Goal: Complete application form

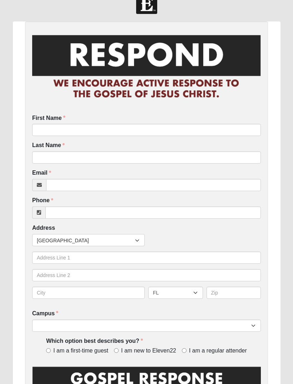
scroll to position [16, 0]
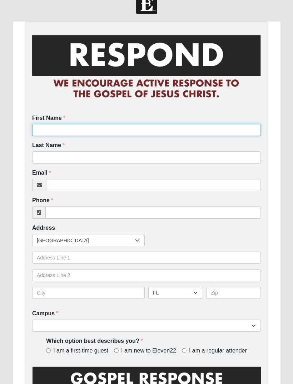
click at [48, 136] on input "First Name" at bounding box center [146, 130] width 229 height 12
type input "Annie"
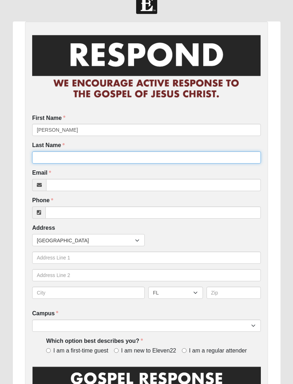
click at [44, 154] on input "Last Name" at bounding box center [146, 157] width 229 height 12
type input "Reynolds"
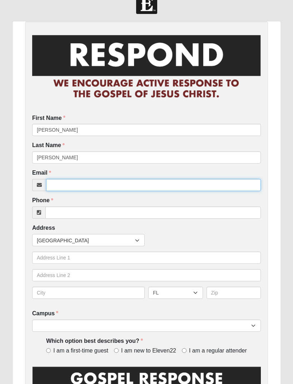
click at [58, 189] on input "Email" at bounding box center [153, 185] width 215 height 12
type input "a"
type input "taylorareynolds@gmail.com"
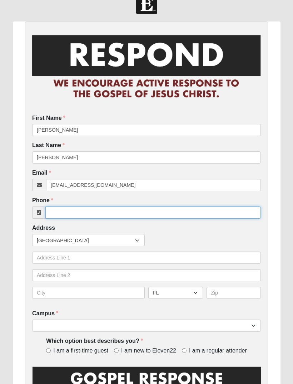
click at [63, 212] on input "Phone" at bounding box center [153, 212] width 216 height 12
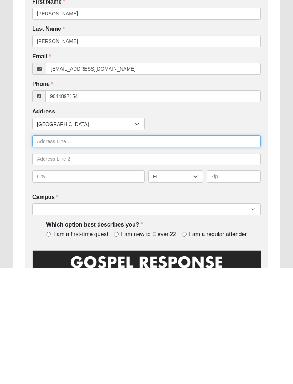
click at [43, 251] on input "text" at bounding box center [146, 257] width 229 height 12
type input "(904) 489-7154"
type input "2648 st road 13"
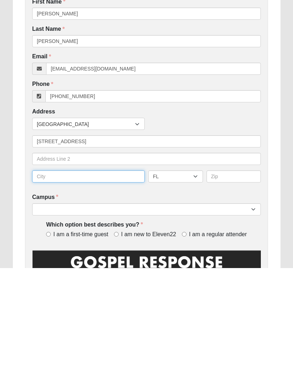
click at [45, 286] on input "text" at bounding box center [88, 292] width 113 height 12
type input "St. John’s"
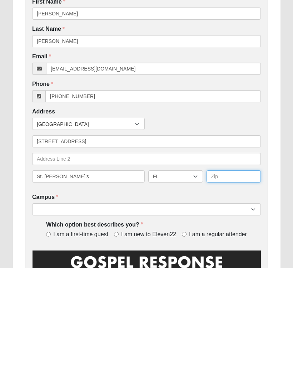
click at [235, 286] on input "text" at bounding box center [234, 292] width 55 height 12
type input "32259"
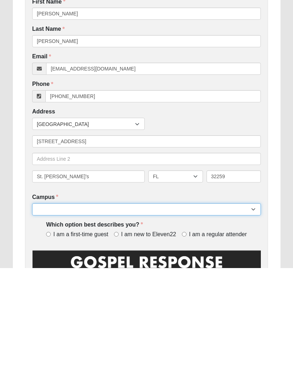
click at [226, 319] on select "Arlington Baymeadows Eleven22 Online Fleming Island Jesup Mandarin North Jax Or…" at bounding box center [146, 325] width 229 height 12
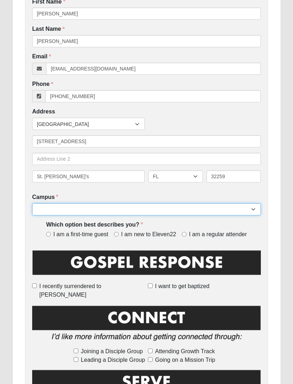
select select "11"
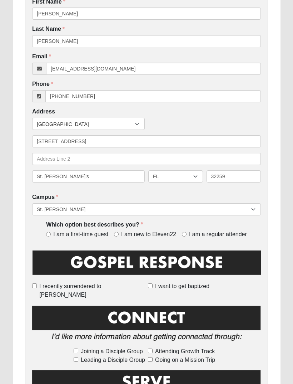
click at [187, 232] on input "I am a regular attender" at bounding box center [184, 234] width 5 height 5
radio input "true"
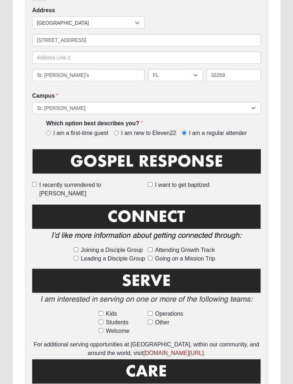
scroll to position [236, 0]
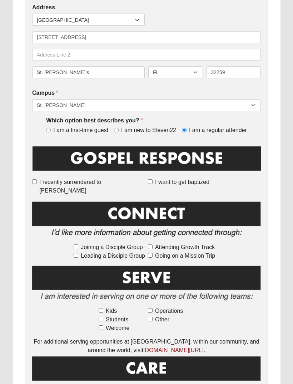
click at [102, 308] on input "Kids" at bounding box center [101, 310] width 5 height 5
checkbox input "true"
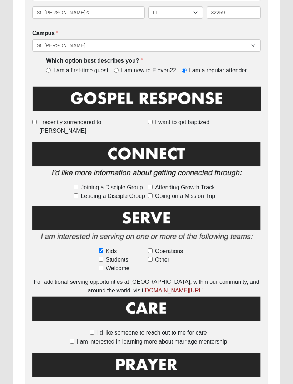
scroll to position [292, 0]
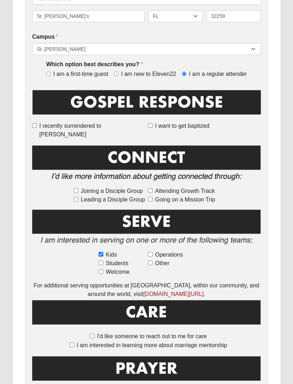
click at [238, 210] on img at bounding box center [146, 228] width 229 height 41
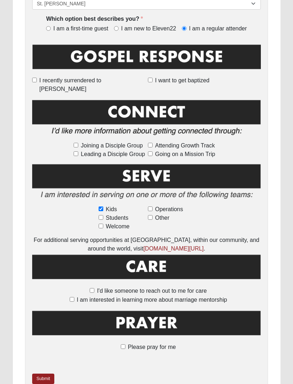
scroll to position [344, 0]
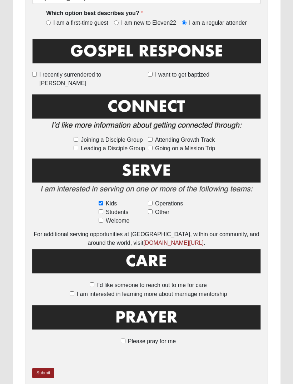
click at [39, 368] on link "Submit" at bounding box center [43, 373] width 22 height 10
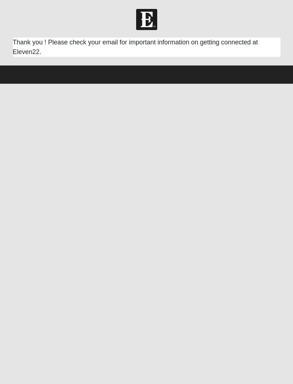
scroll to position [0, 0]
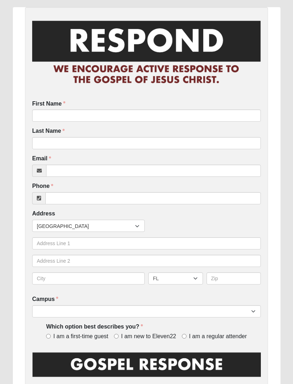
scroll to position [30, 0]
